Goal: Information Seeking & Learning: Learn about a topic

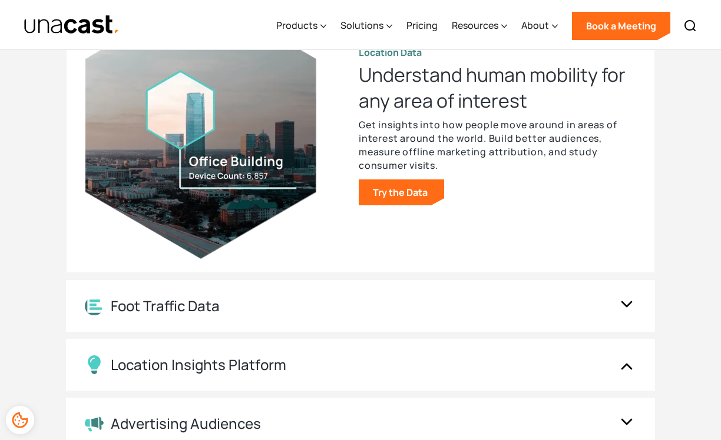
scroll to position [1363, 0]
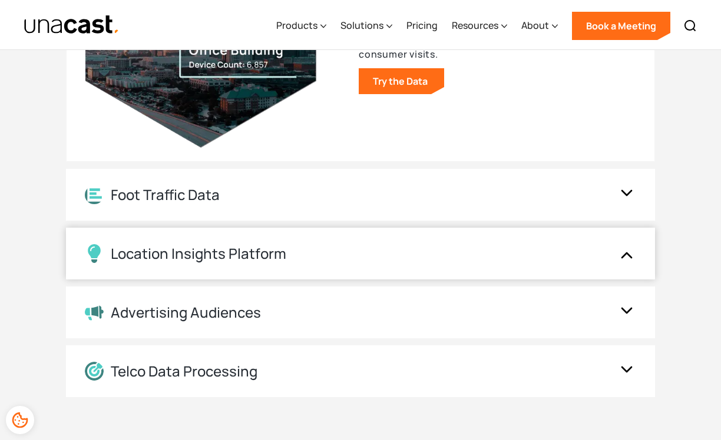
click at [343, 255] on div "Location Insights Platform" at bounding box center [348, 253] width 527 height 19
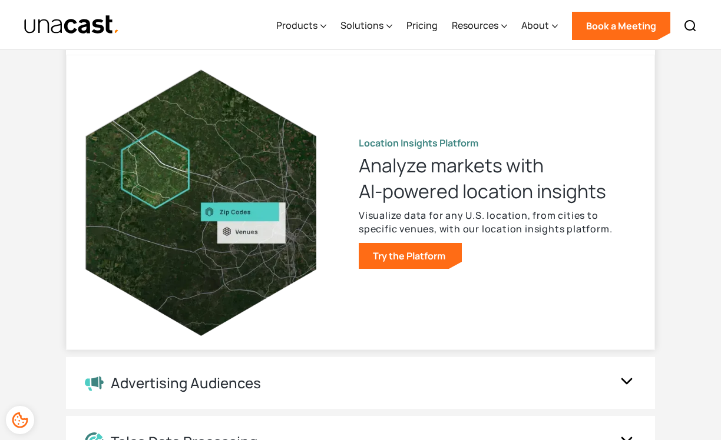
scroll to position [1259, 0]
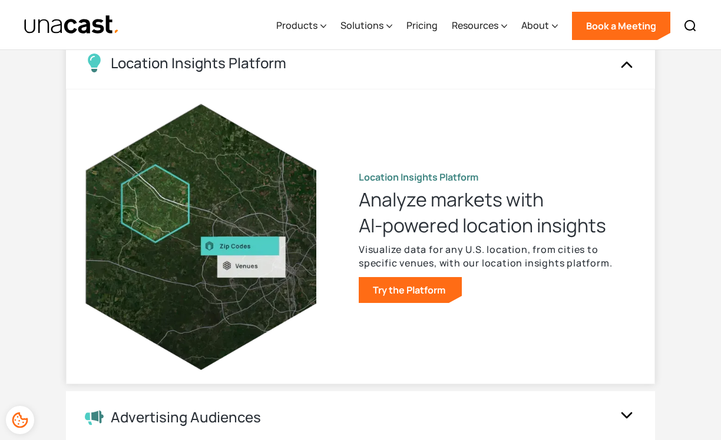
click at [426, 61] on div "Location Insights Platform" at bounding box center [348, 63] width 527 height 19
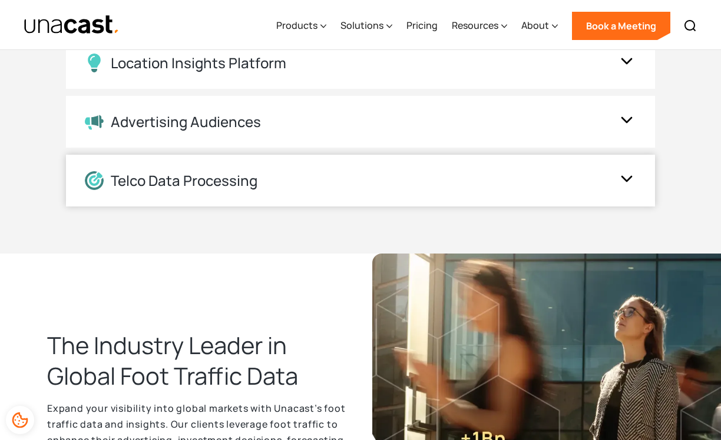
scroll to position [1267, 0]
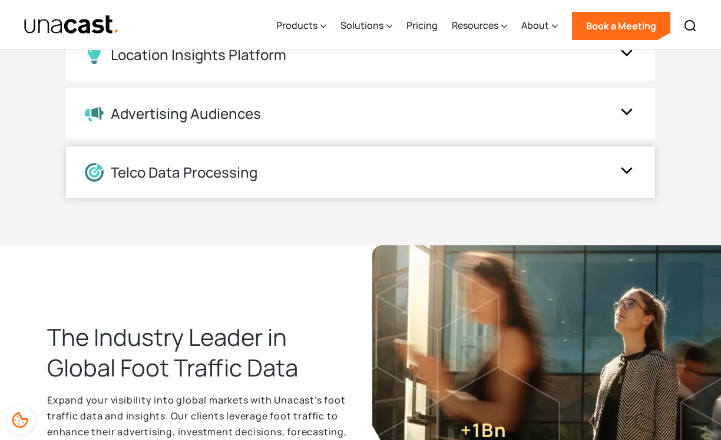
click at [338, 170] on div "Telco Data Processing" at bounding box center [348, 172] width 527 height 19
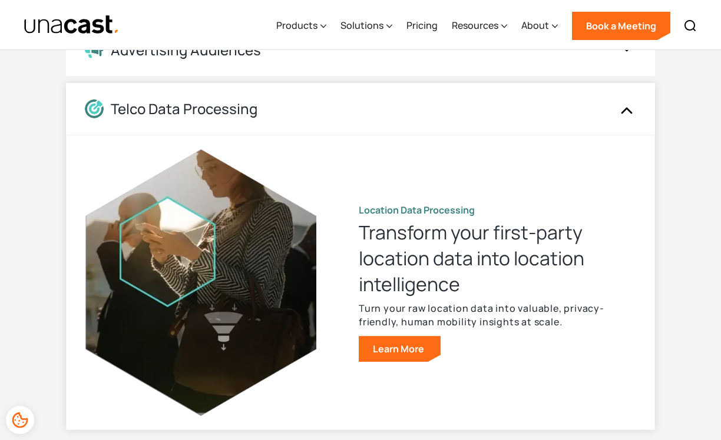
scroll to position [1355, 0]
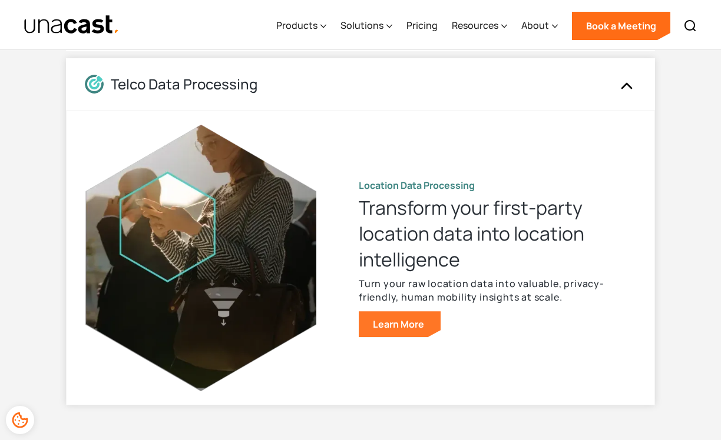
click at [388, 316] on link "Learn More" at bounding box center [400, 324] width 82 height 26
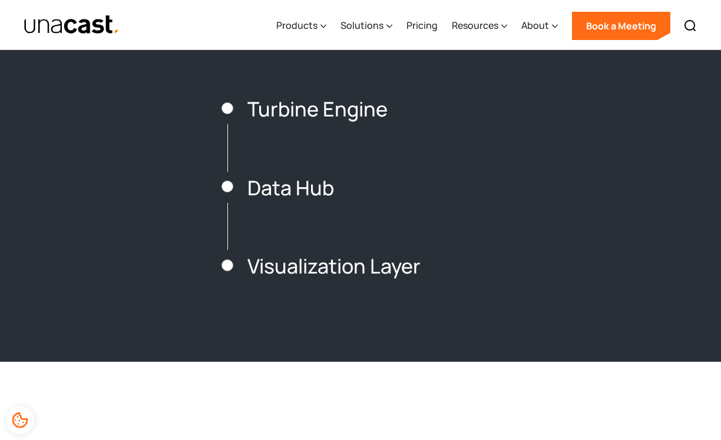
scroll to position [1738, 0]
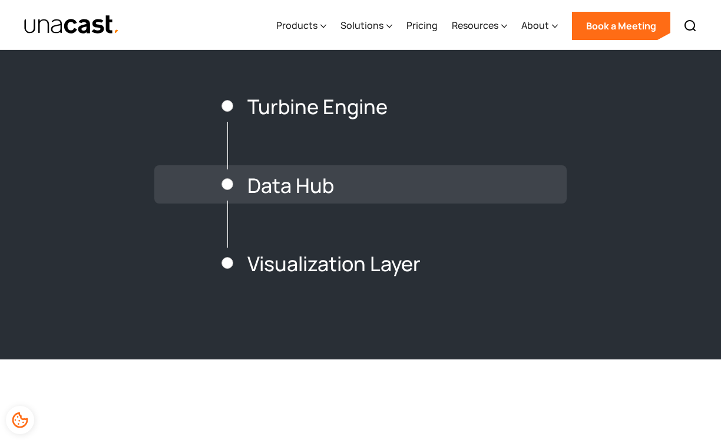
click at [288, 182] on h3 "Data Hub" at bounding box center [290, 186] width 87 height 22
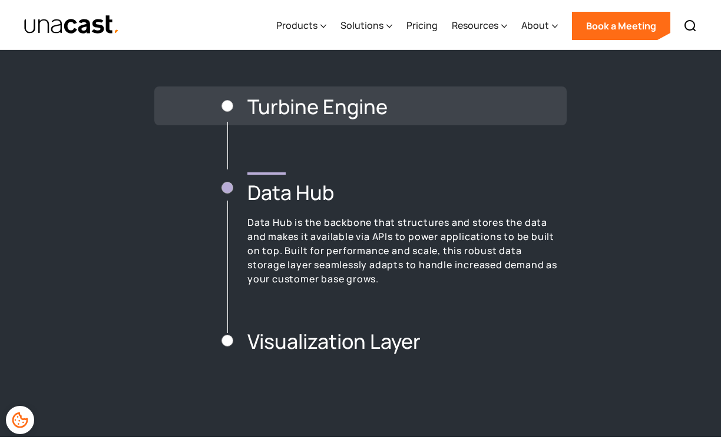
click at [303, 96] on h3 "Turbine Engine" at bounding box center [317, 107] width 140 height 22
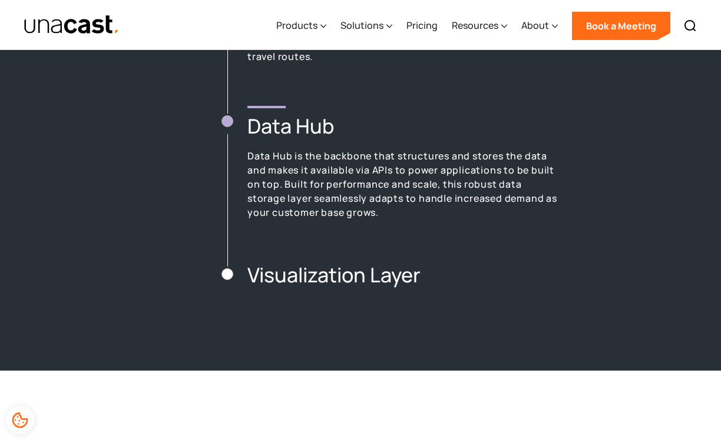
scroll to position [1922, 0]
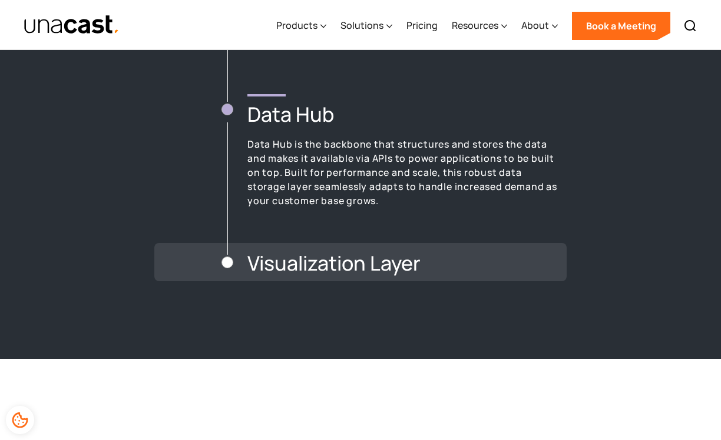
click at [275, 271] on h3 "Visualization Layer" at bounding box center [333, 264] width 173 height 22
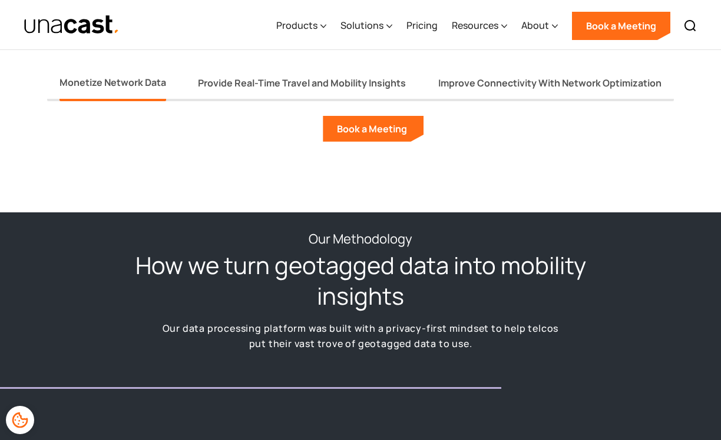
scroll to position [1361, 0]
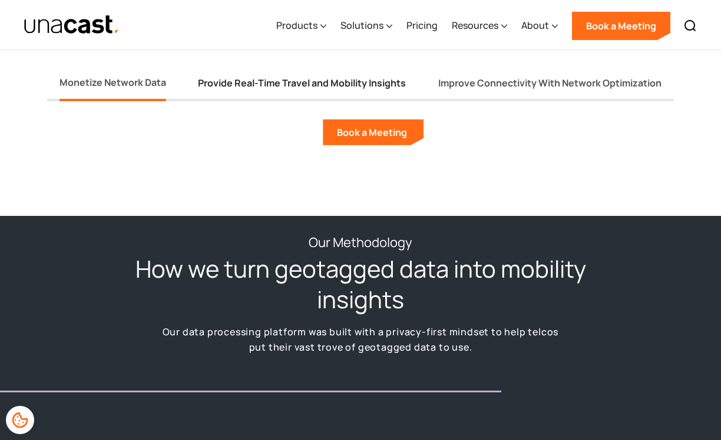
click at [271, 81] on div "Provide Real-Time Travel and Mobility Insights" at bounding box center [302, 83] width 208 height 12
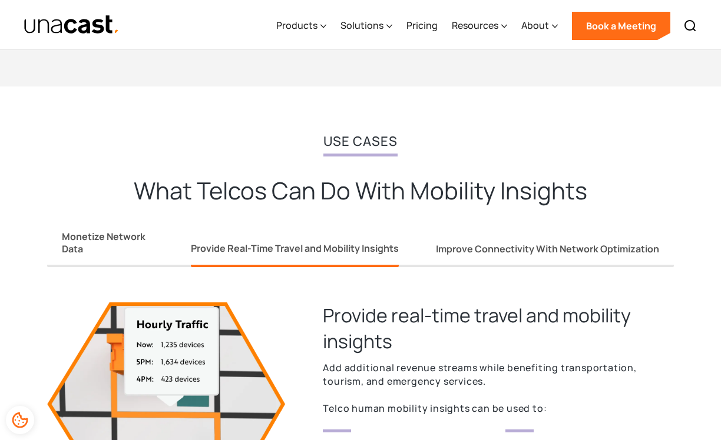
scroll to position [1002, 0]
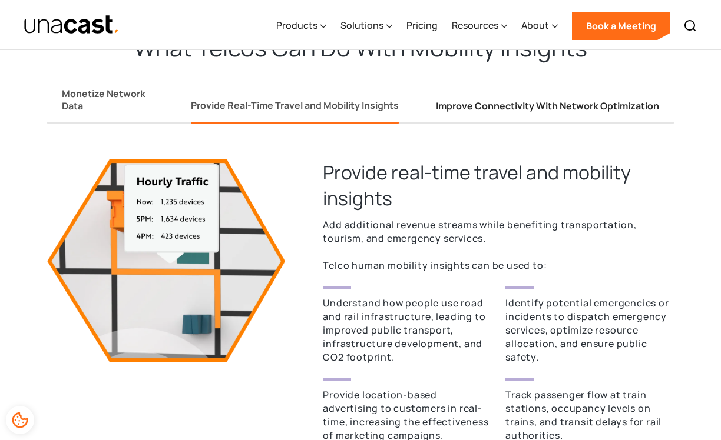
click at [499, 98] on link "Improve Connectivity With Network Optimization" at bounding box center [547, 108] width 223 height 31
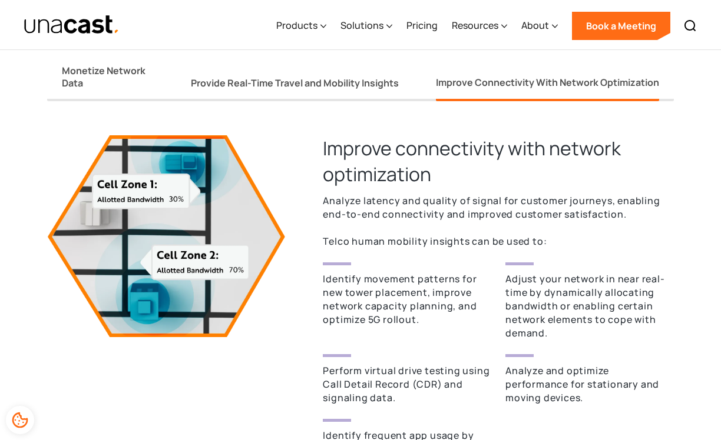
scroll to position [1025, 0]
